Goal: Task Accomplishment & Management: Manage account settings

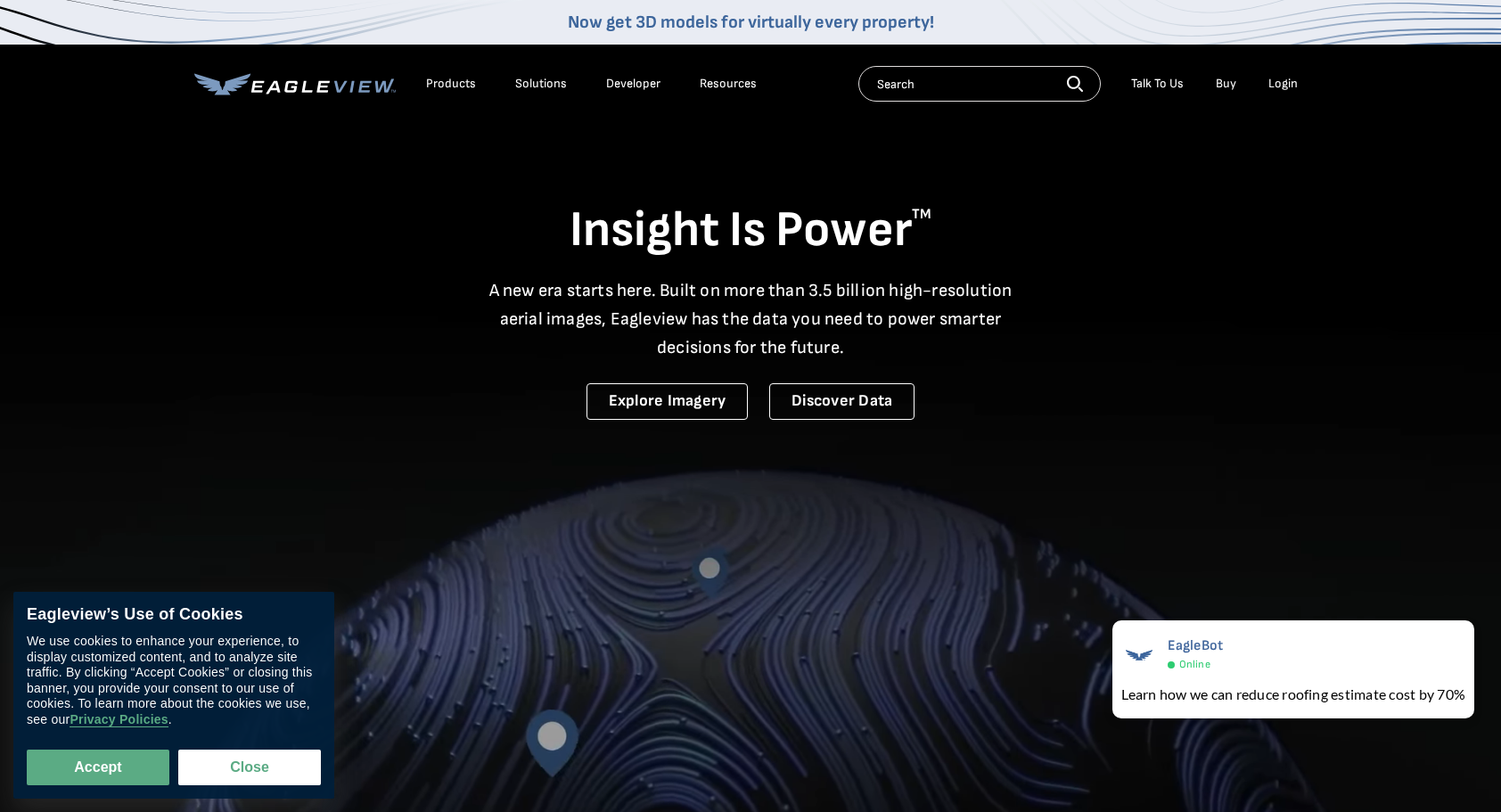
click at [1279, 84] on div "Login" at bounding box center [1283, 84] width 30 height 16
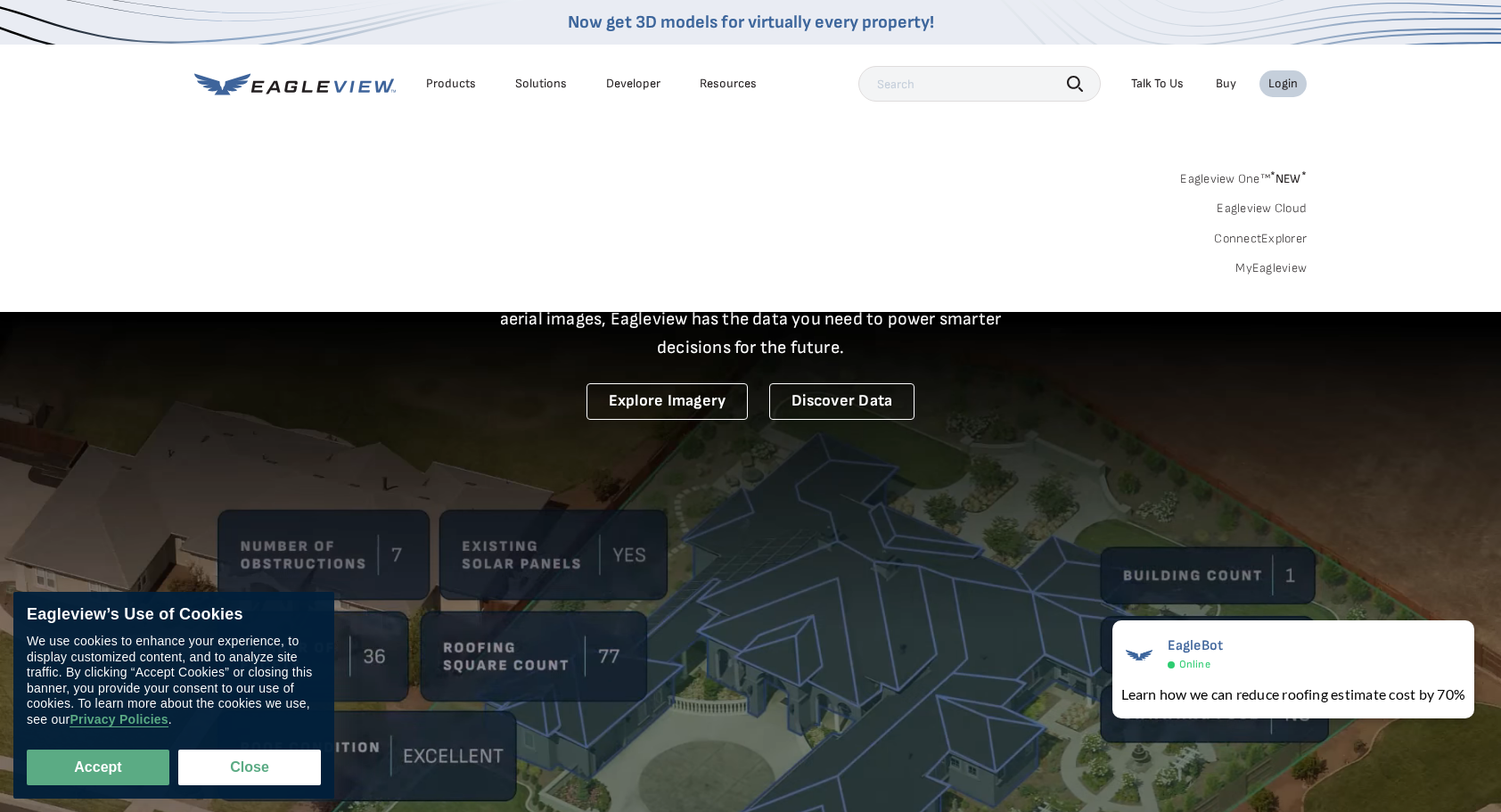
click at [1263, 268] on link "MyEagleview" at bounding box center [1270, 269] width 71 height 16
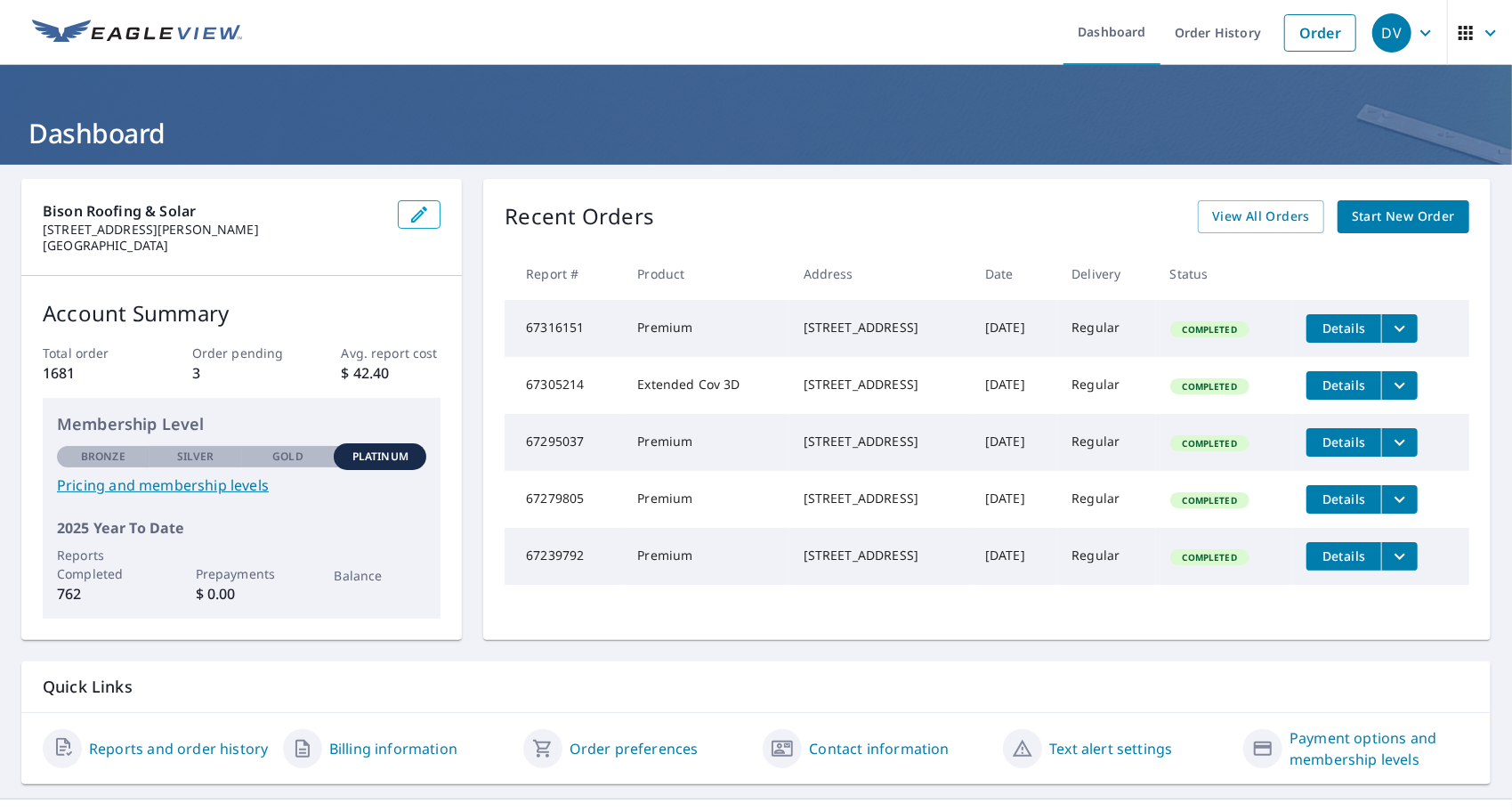
click at [1415, 31] on icon "button" at bounding box center [1425, 33] width 22 height 22
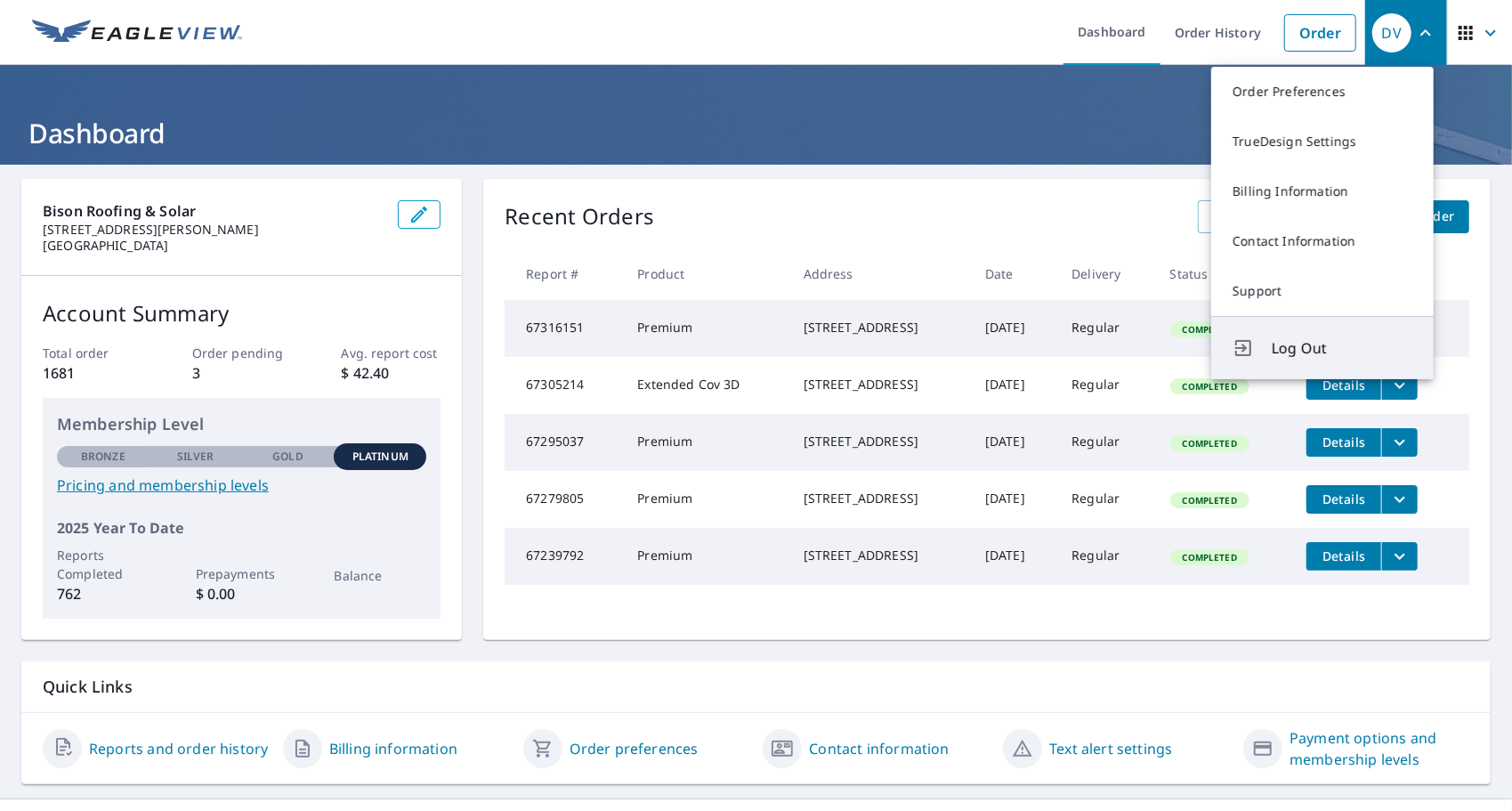
click at [1285, 349] on span "Log Out" at bounding box center [1342, 349] width 141 height 22
